Goal: Navigation & Orientation: Find specific page/section

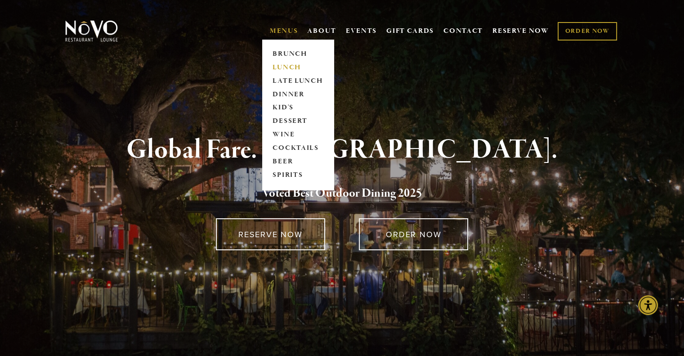
click at [279, 66] on link "LUNCH" at bounding box center [298, 67] width 56 height 13
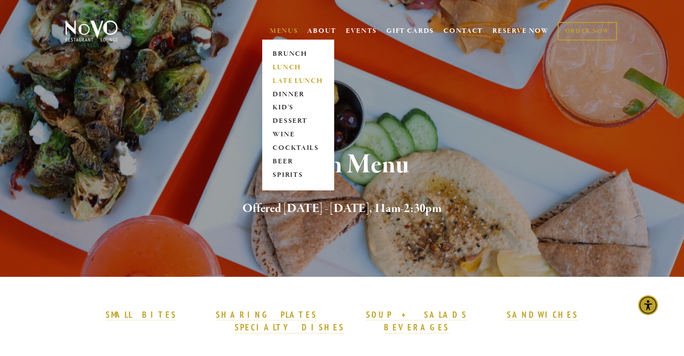
click at [281, 80] on link "LATE LUNCH" at bounding box center [298, 80] width 56 height 13
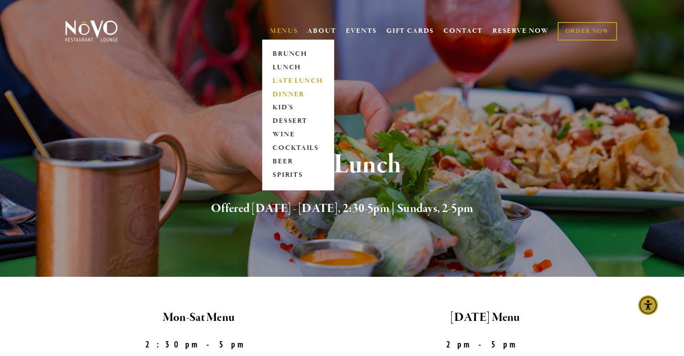
click at [284, 94] on link "DINNER" at bounding box center [298, 94] width 56 height 13
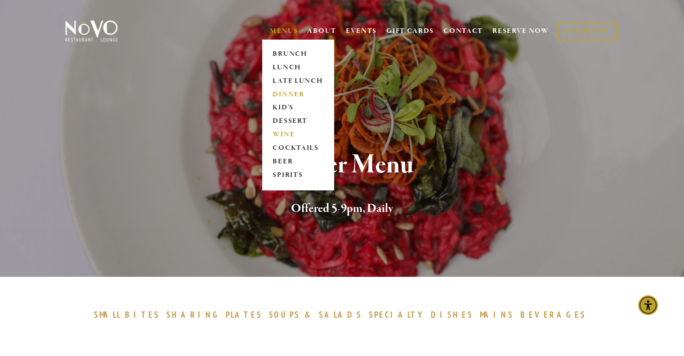
click at [282, 132] on link "WINE" at bounding box center [298, 134] width 56 height 13
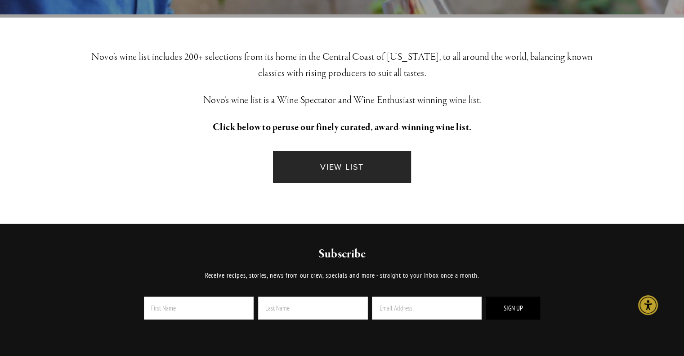
scroll to position [225, 0]
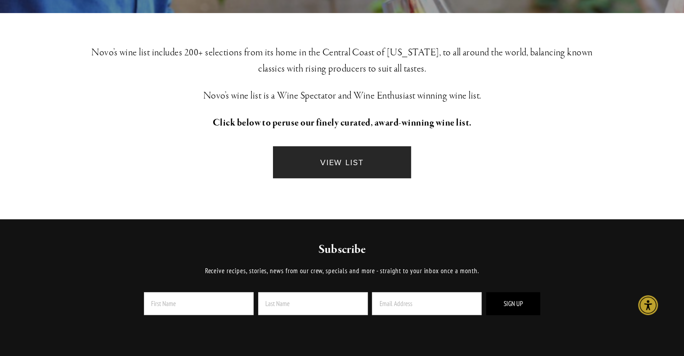
click at [328, 158] on link "VIEW LIST" at bounding box center [342, 162] width 138 height 32
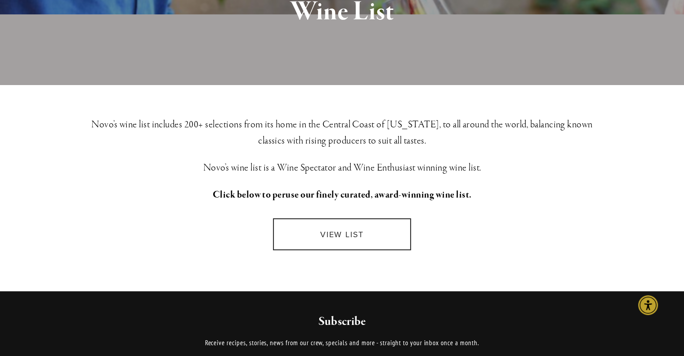
scroll to position [0, 0]
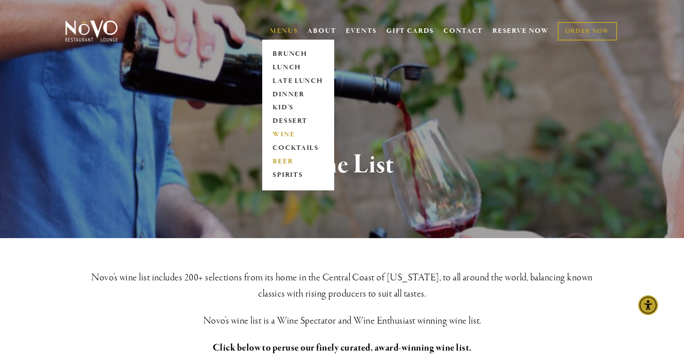
click at [280, 158] on link "BEER" at bounding box center [298, 161] width 56 height 13
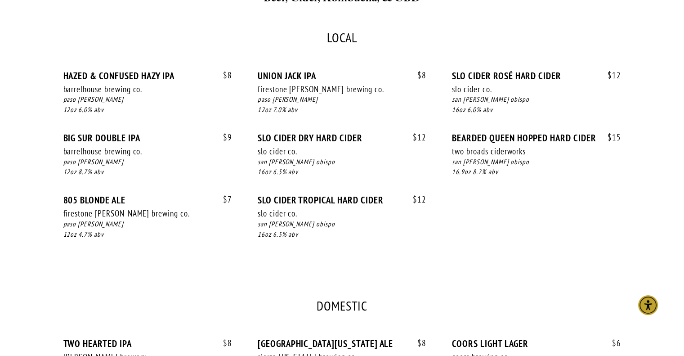
scroll to position [225, 0]
